Goal: Navigation & Orientation: Find specific page/section

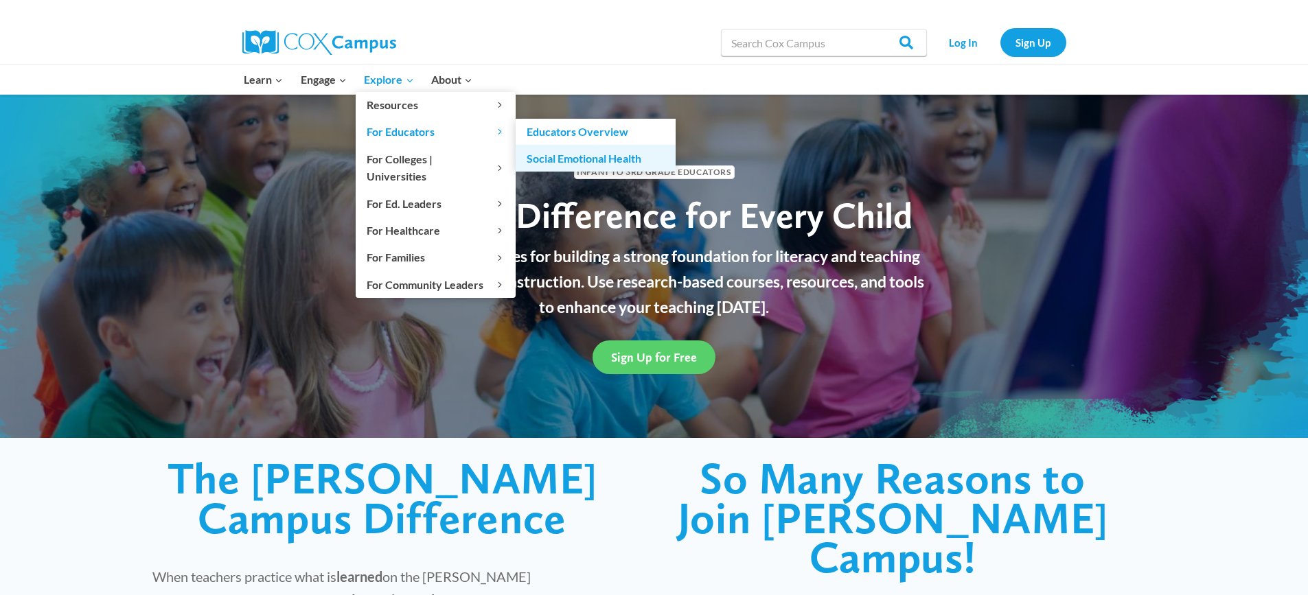
click at [555, 159] on link "Social Emotional Health" at bounding box center [596, 158] width 160 height 26
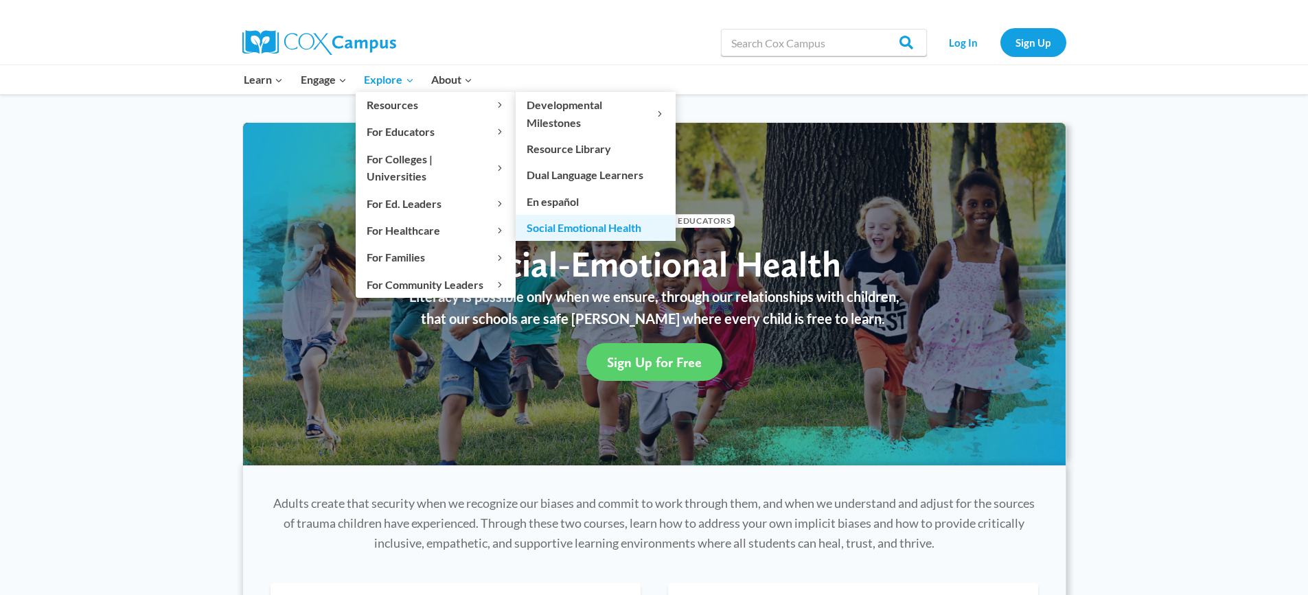
click at [575, 226] on link "Social Emotional Health" at bounding box center [596, 228] width 160 height 26
